Goal: Contribute content

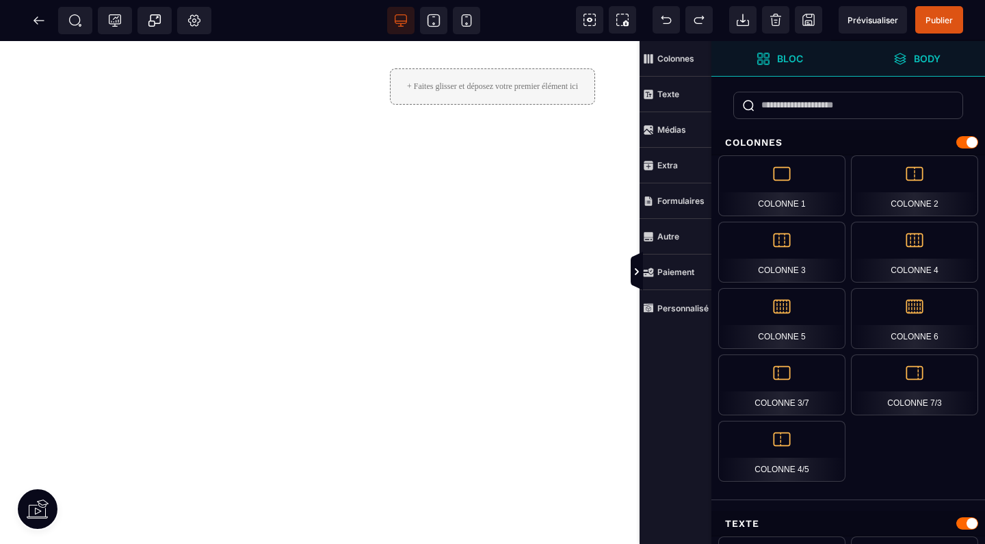
click at [917, 70] on span "Body" at bounding box center [916, 59] width 137 height 36
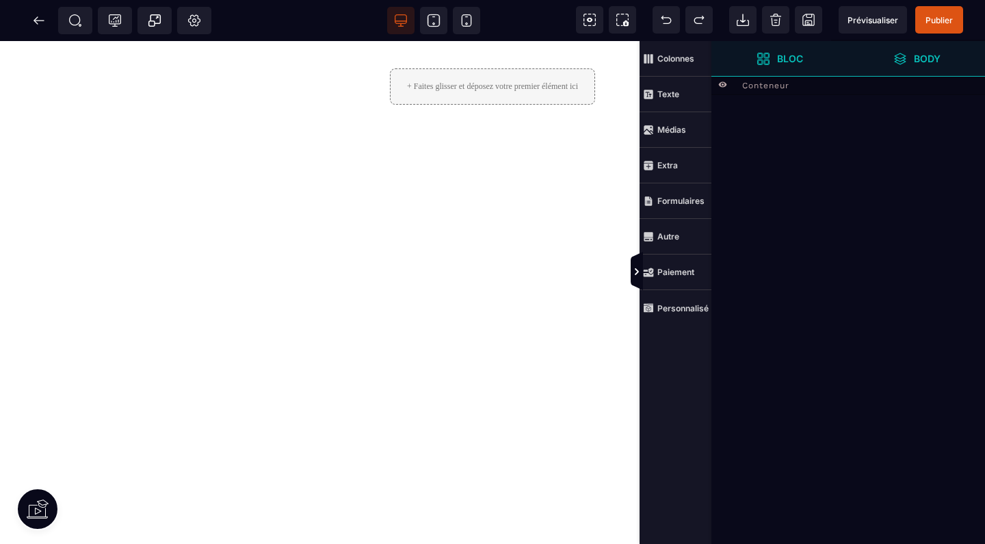
click at [774, 62] on span "Bloc" at bounding box center [779, 59] width 47 height 14
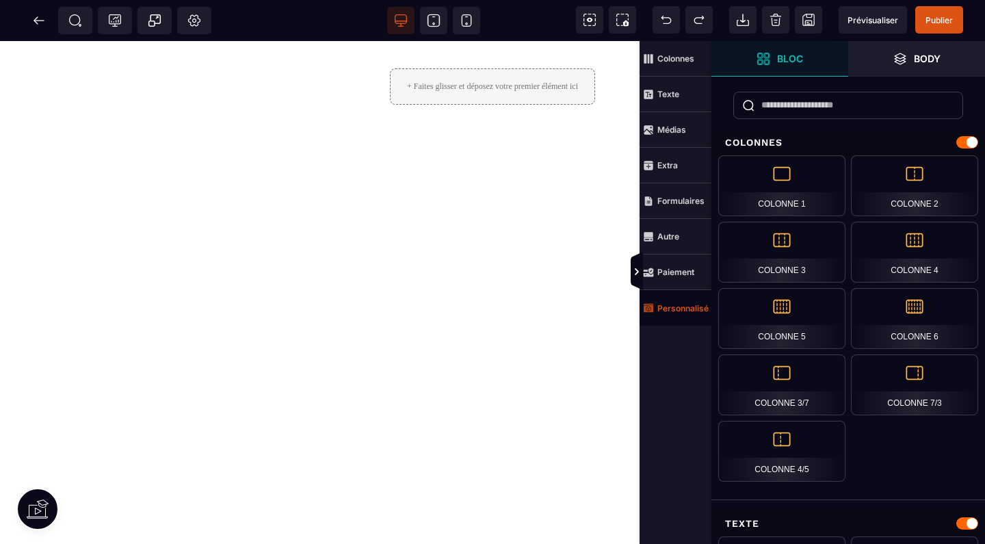
click at [678, 307] on strong "Personnalisé" at bounding box center [682, 308] width 51 height 10
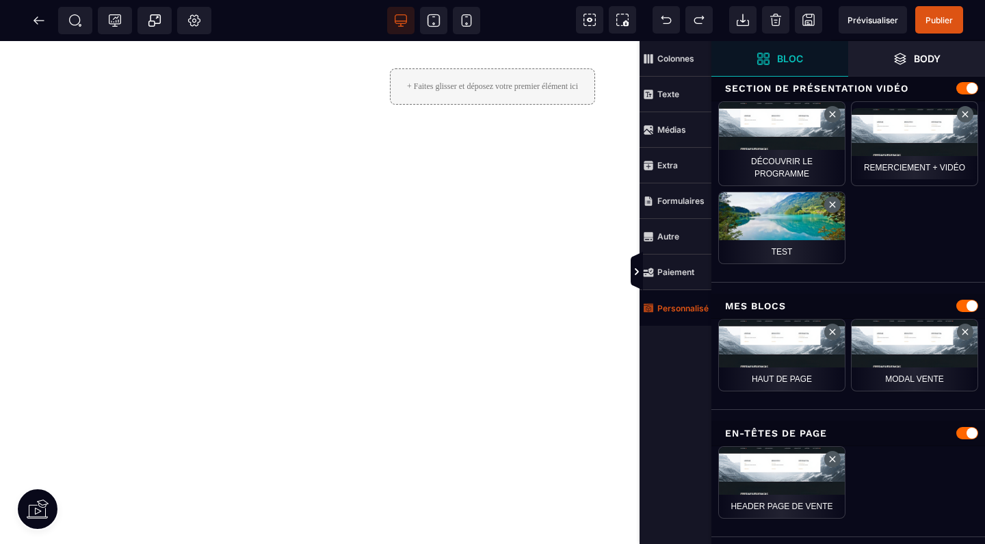
scroll to position [259, 0]
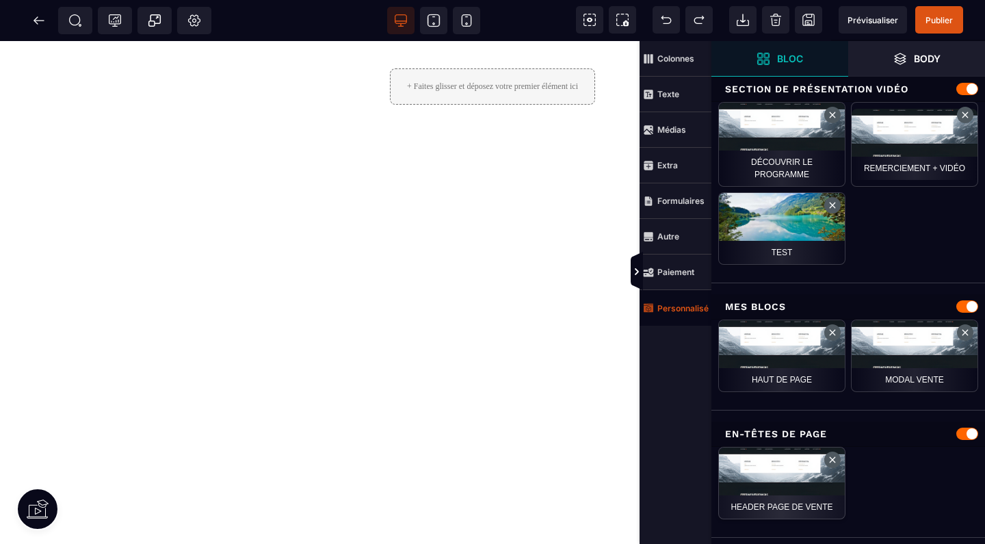
click at [793, 486] on div "Header page de vente" at bounding box center [781, 483] width 127 height 72
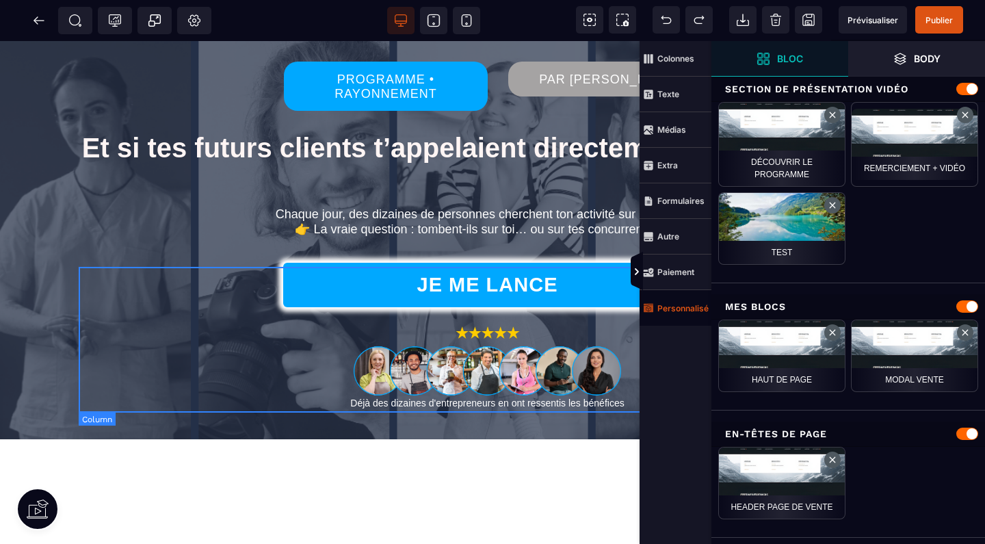
scroll to position [0, 0]
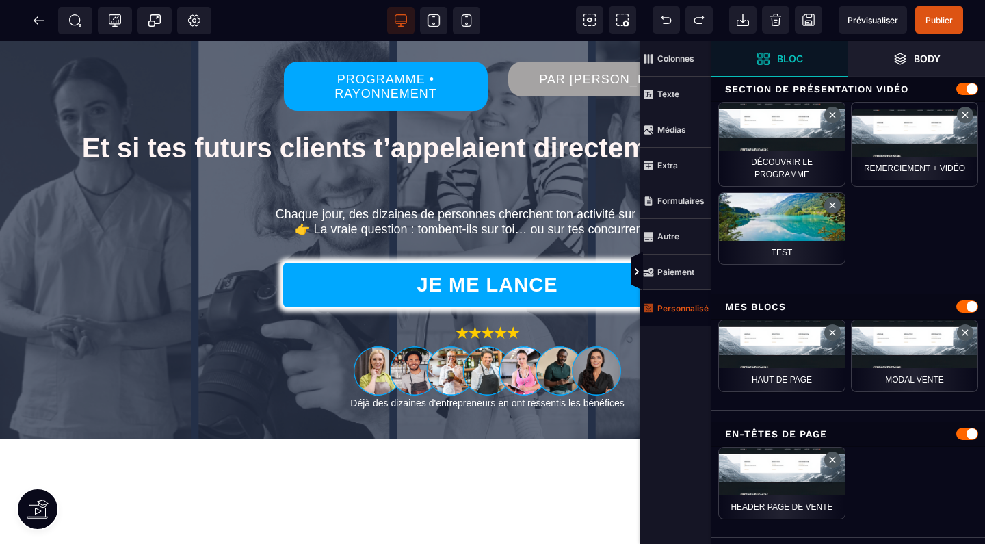
click at [181, 462] on div "PROGRAMME • RAYONNEMENT PAR [PERSON_NAME] Et si tes futurs clients t’appelaient…" at bounding box center [665, 292] width 1330 height 503
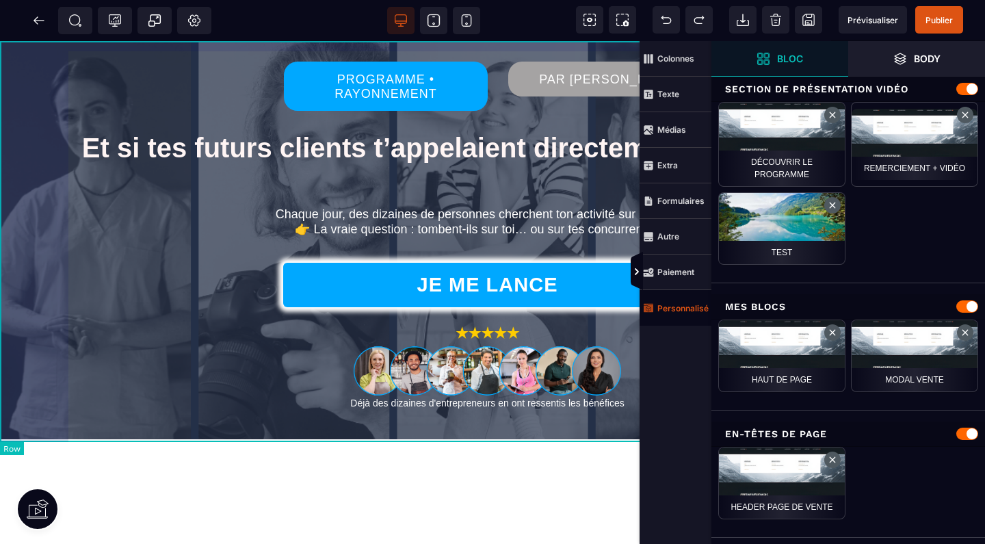
click at [48, 82] on div "PROGRAMME • RAYONNEMENT PAR [PERSON_NAME] Et si tes futurs clients t’appelaient…" at bounding box center [492, 239] width 985 height 397
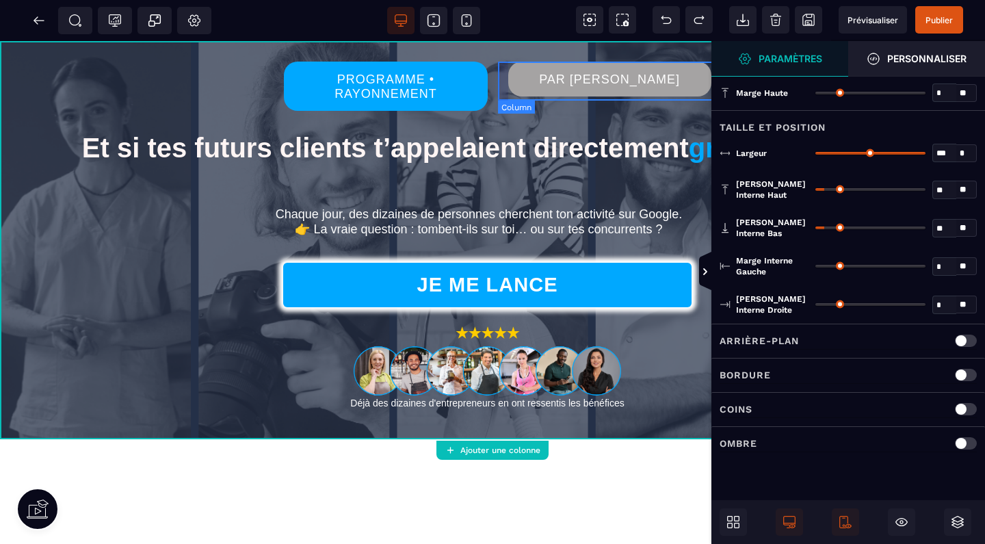
click at [884, 346] on div "Arrière-plan" at bounding box center [848, 340] width 257 height 17
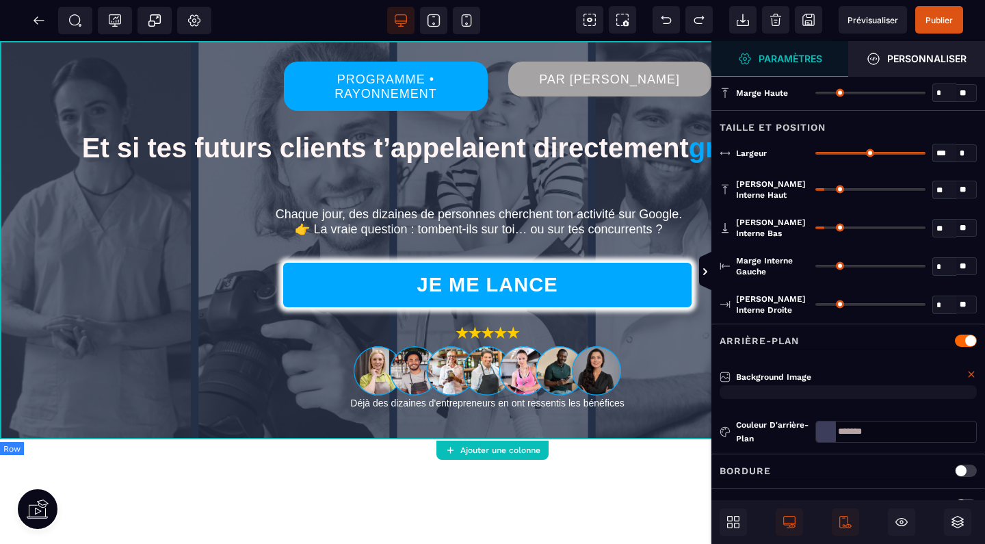
click at [971, 369] on icon at bounding box center [971, 374] width 11 height 11
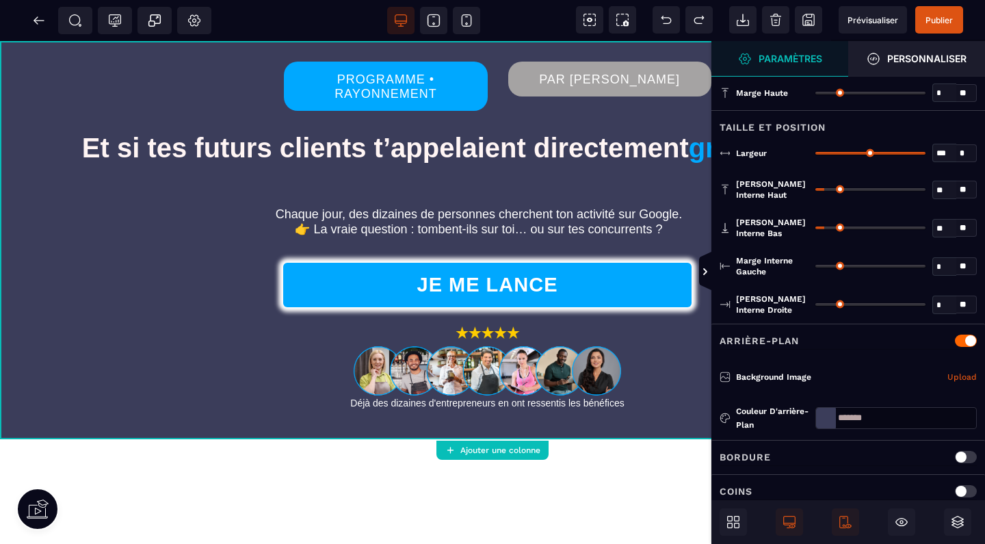
click at [205, 463] on div "PROGRAMME • RAYONNEMENT PAR [PERSON_NAME] Et si tes futurs clients t’appelaient…" at bounding box center [629, 292] width 1258 height 503
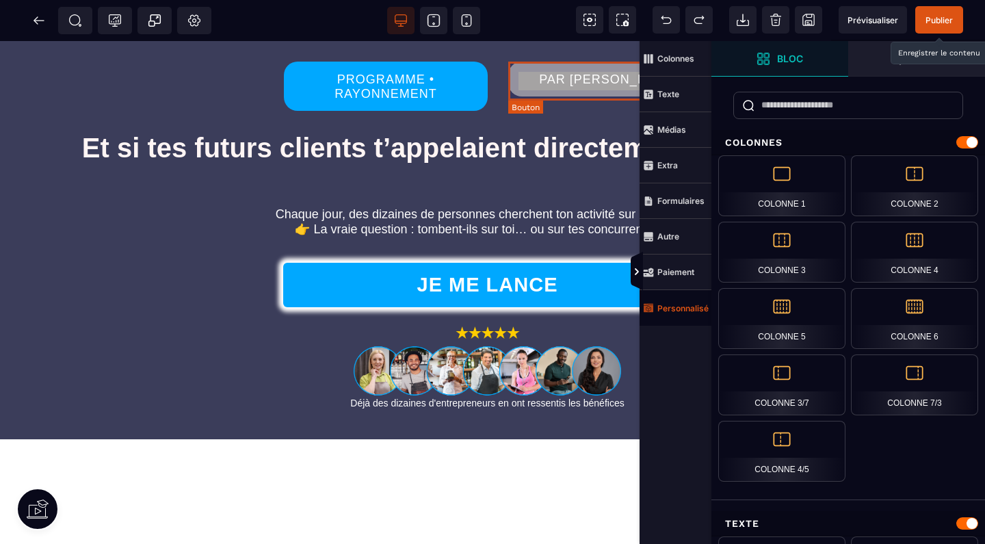
click at [934, 12] on span "Publier" at bounding box center [939, 19] width 48 height 27
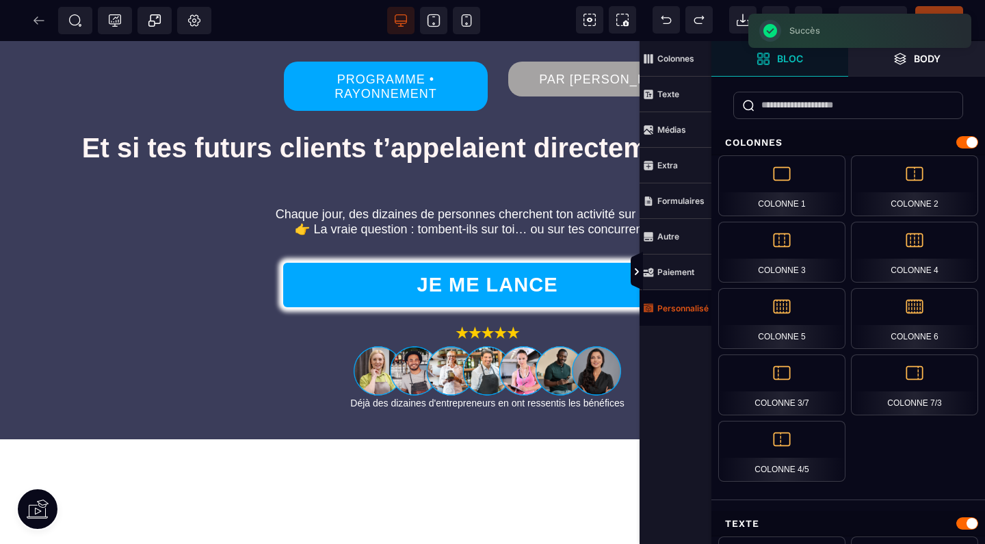
click at [45, 18] on div "SEO Tracking Popup Réglages Body" at bounding box center [109, 20] width 213 height 27
click at [44, 19] on icon at bounding box center [39, 21] width 14 height 14
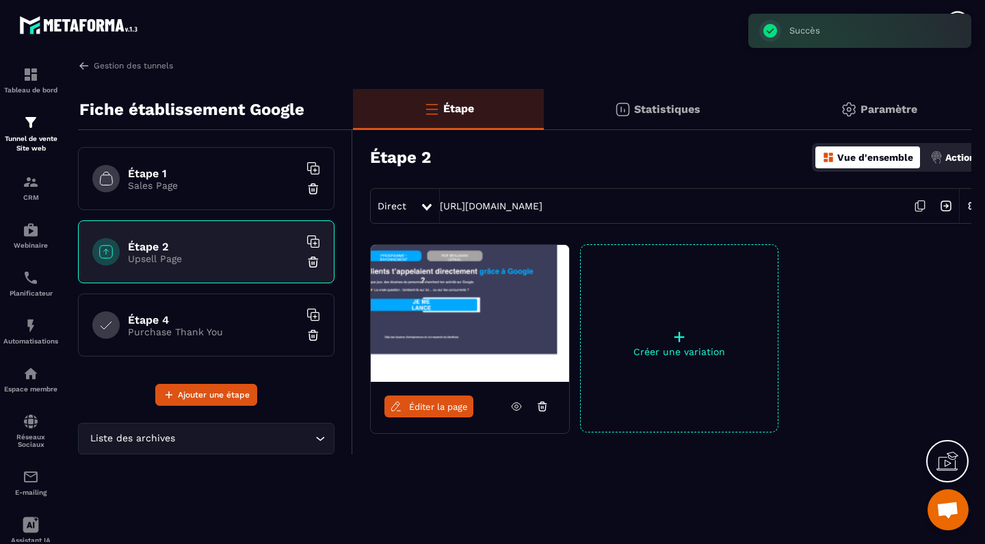
click at [196, 194] on div "Étape 1 Sales Page" at bounding box center [206, 178] width 256 height 63
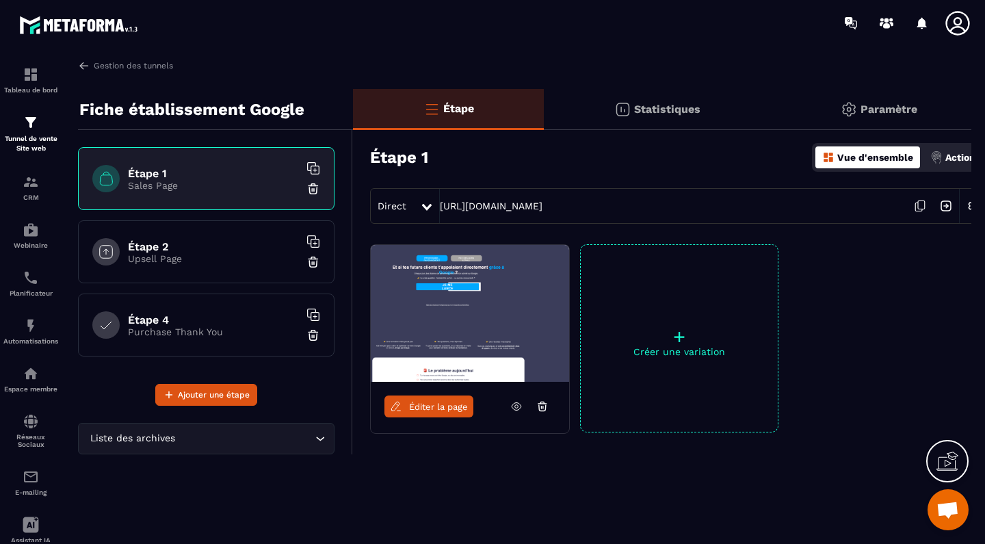
click at [445, 407] on span "Éditer la page" at bounding box center [438, 406] width 59 height 10
